Goal: Find specific page/section: Find specific page/section

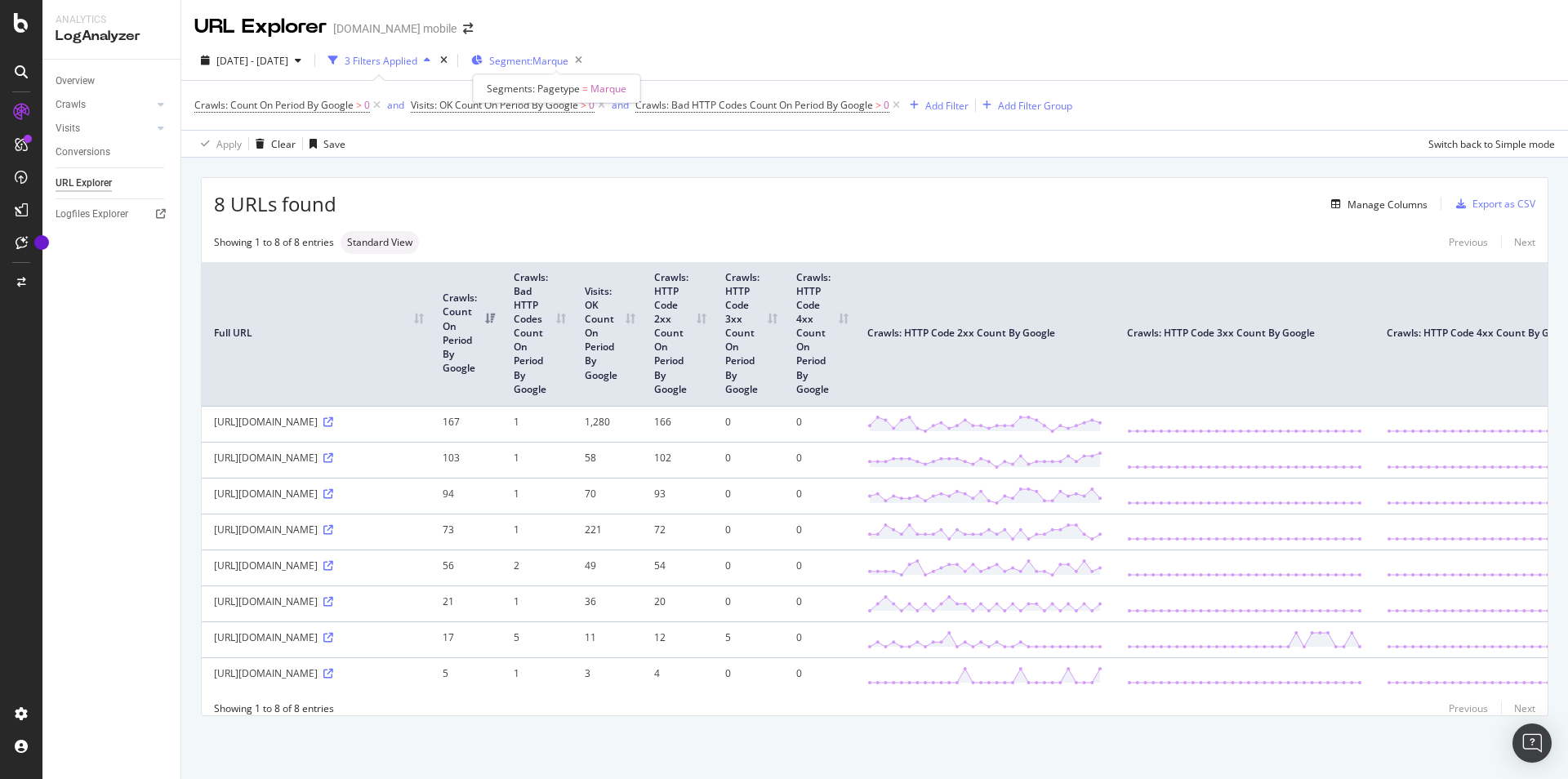
click at [557, 55] on span "Segment: Marque" at bounding box center [529, 61] width 80 height 14
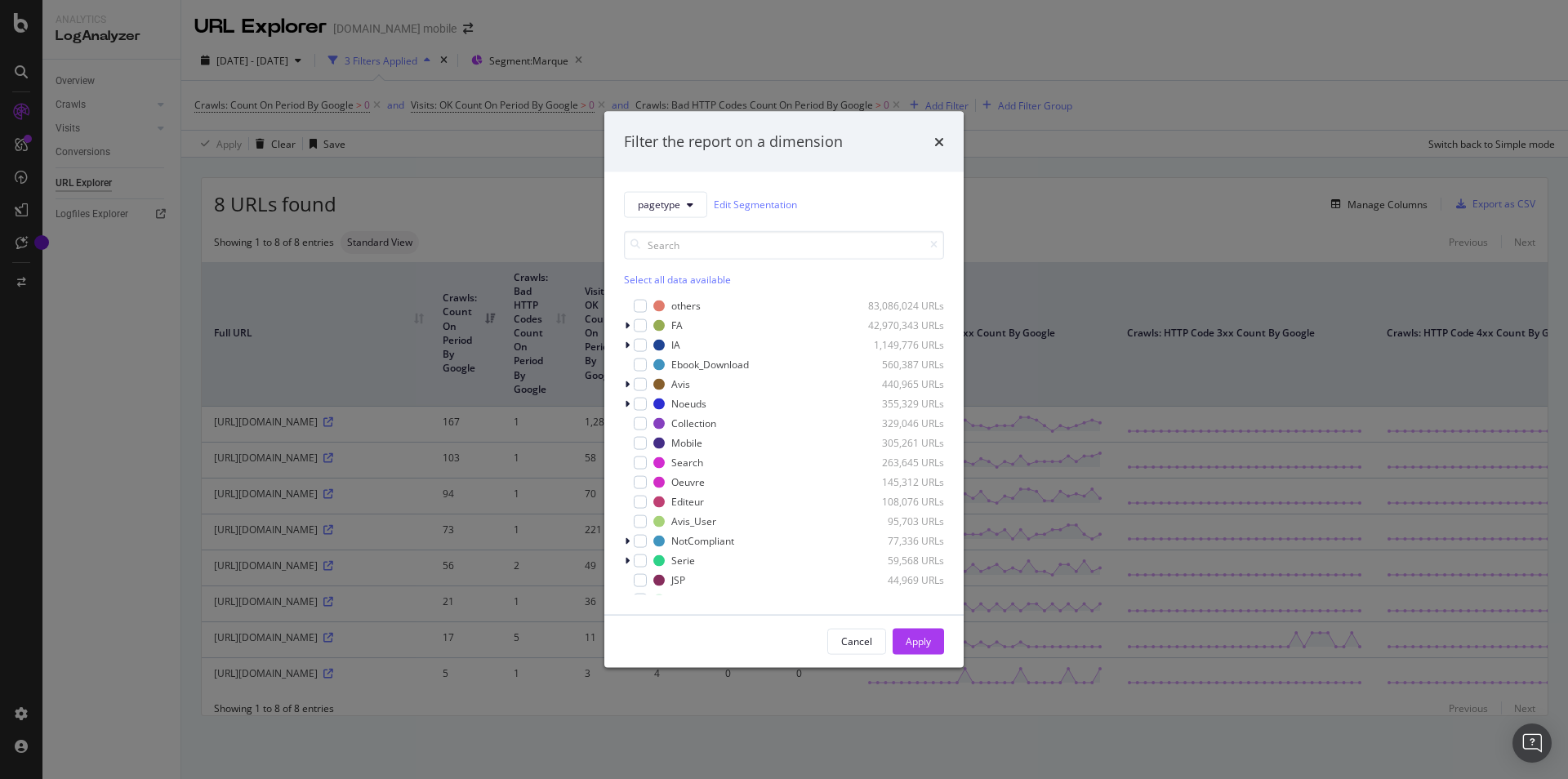
scroll to position [175, 0]
click at [641, 439] on div "modal" at bounding box center [640, 443] width 13 height 13
click at [781, 241] on input "modal" at bounding box center [784, 244] width 320 height 28
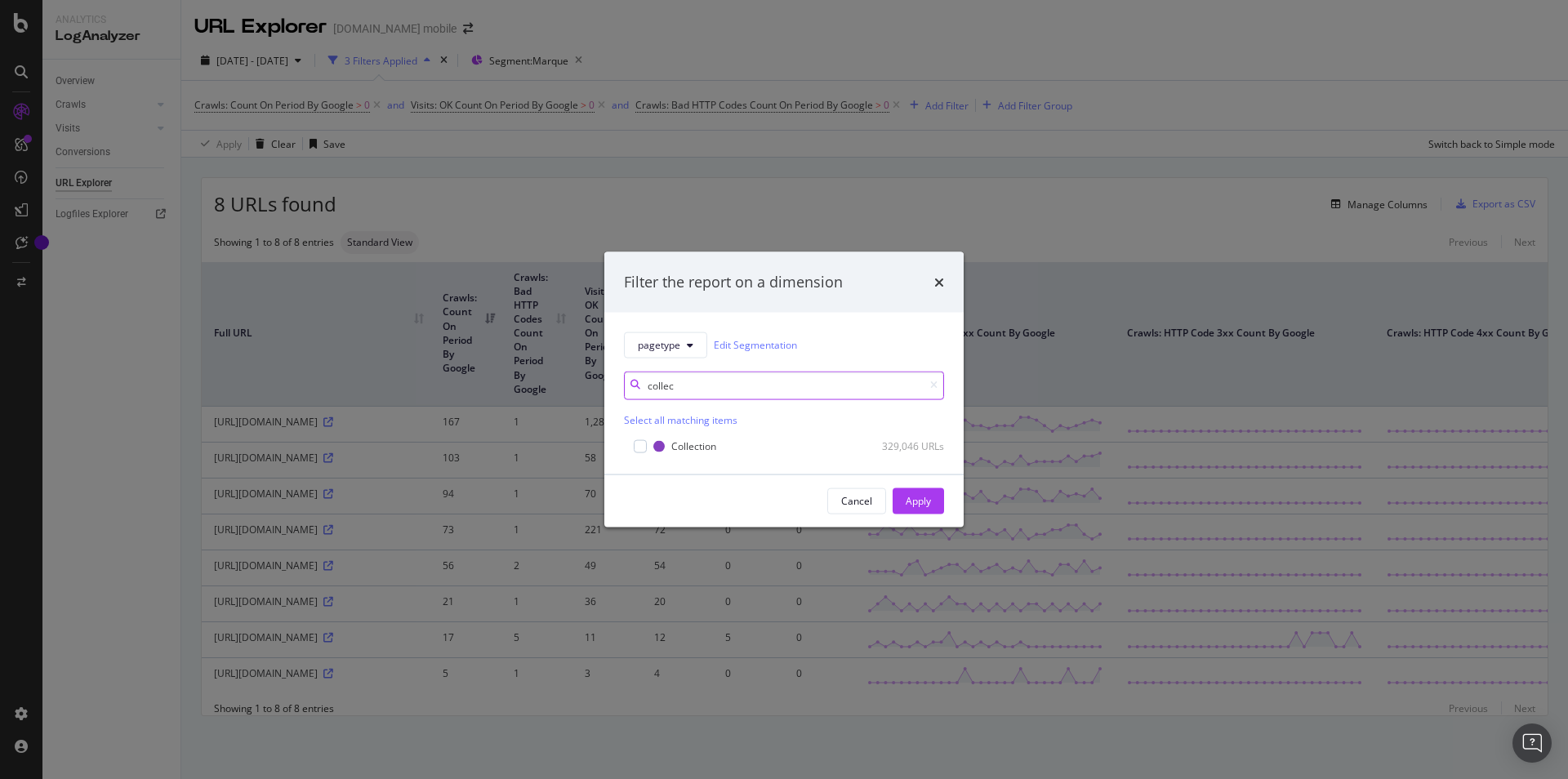
scroll to position [0, 0]
type input "collec"
click at [642, 446] on div "modal" at bounding box center [640, 445] width 13 height 13
click at [909, 500] on div "Apply" at bounding box center [918, 501] width 26 height 14
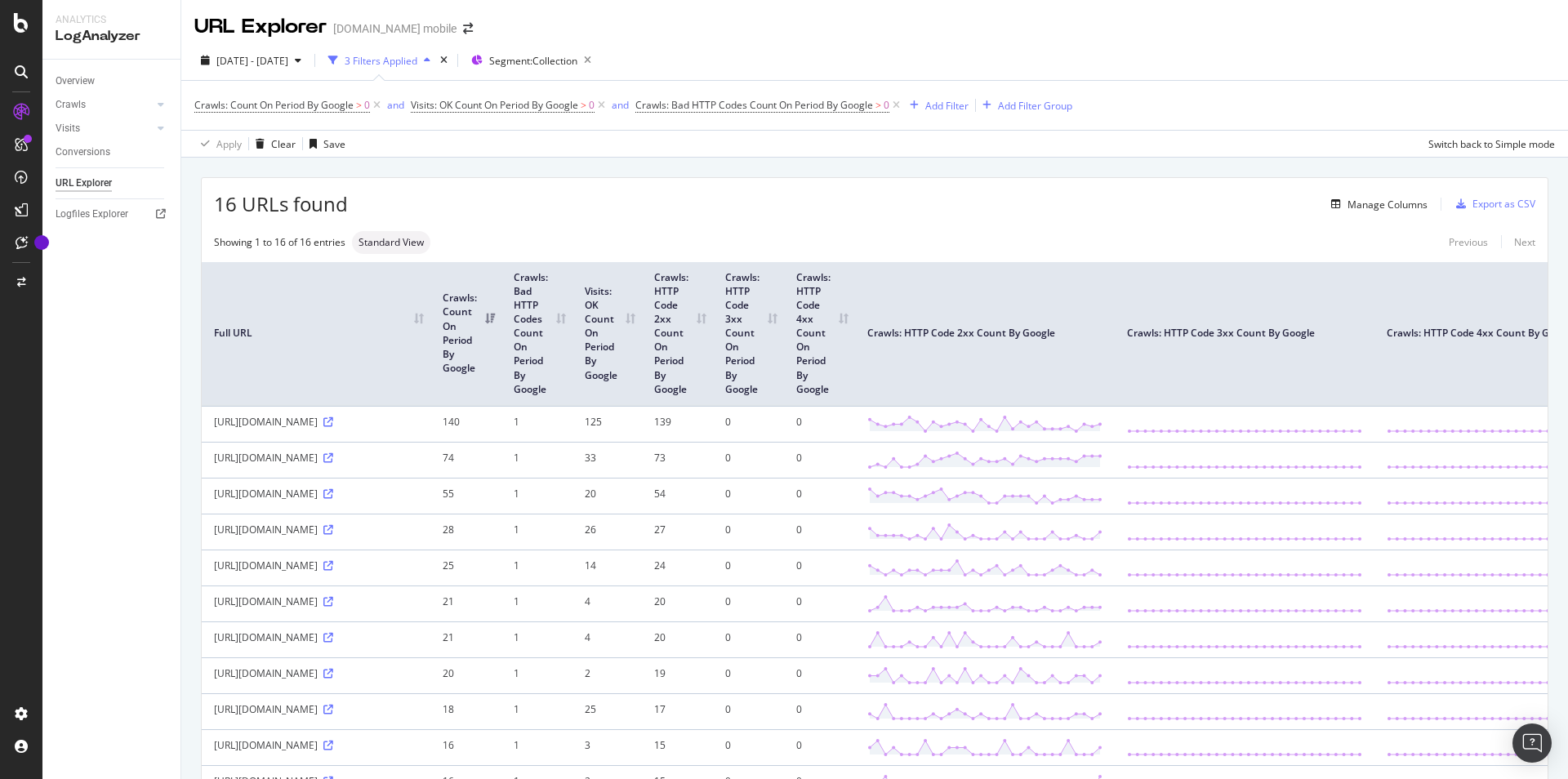
scroll to position [0, 100]
